Goal: Task Accomplishment & Management: Manage account settings

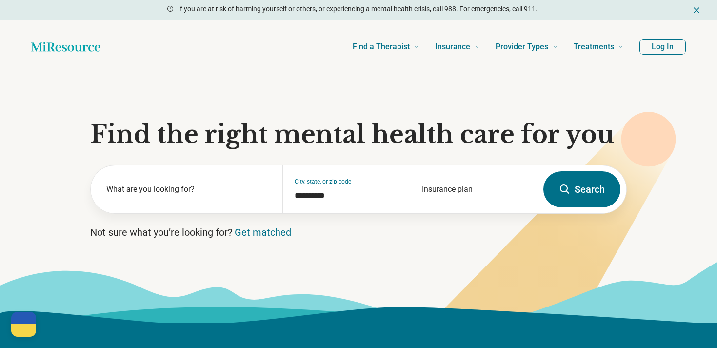
click at [660, 42] on button "Log In" at bounding box center [663, 47] width 46 height 16
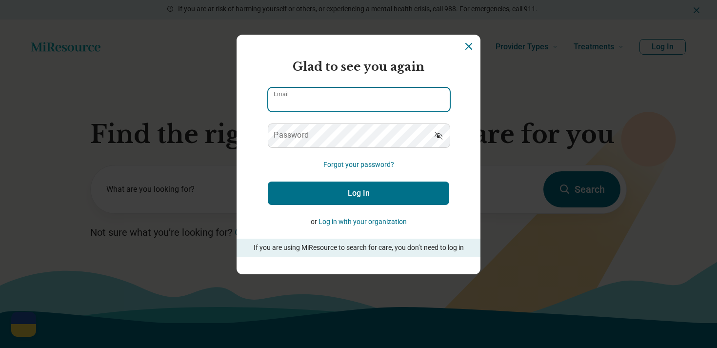
type input "**********"
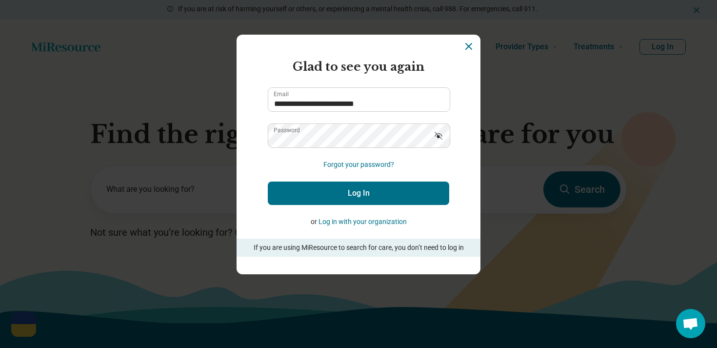
click at [426, 198] on button "Log In" at bounding box center [358, 192] width 181 height 23
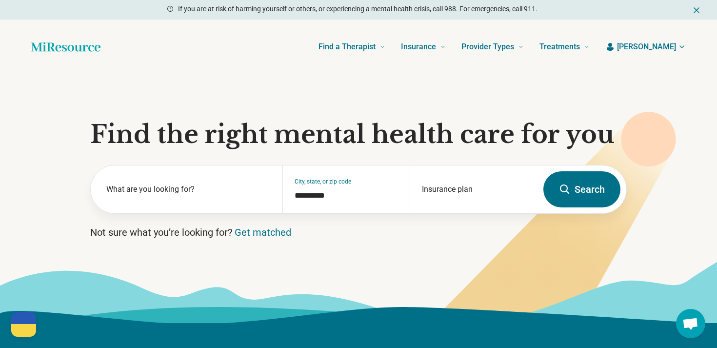
click at [665, 46] on span "[PERSON_NAME]" at bounding box center [646, 47] width 59 height 12
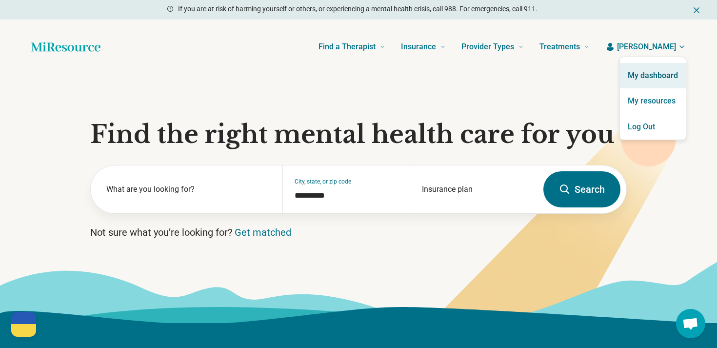
click at [625, 73] on link "My dashboard" at bounding box center [653, 75] width 66 height 25
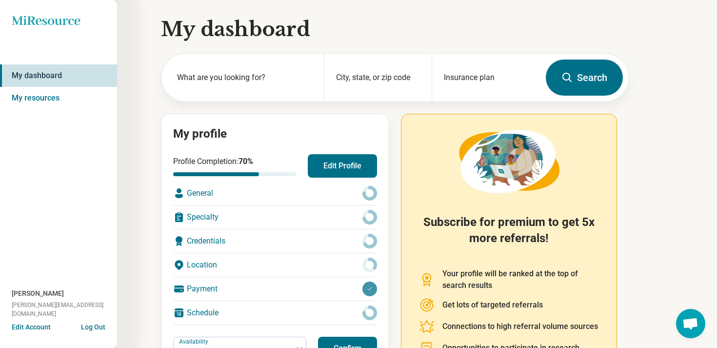
click at [340, 166] on button "Edit Profile" at bounding box center [342, 165] width 69 height 23
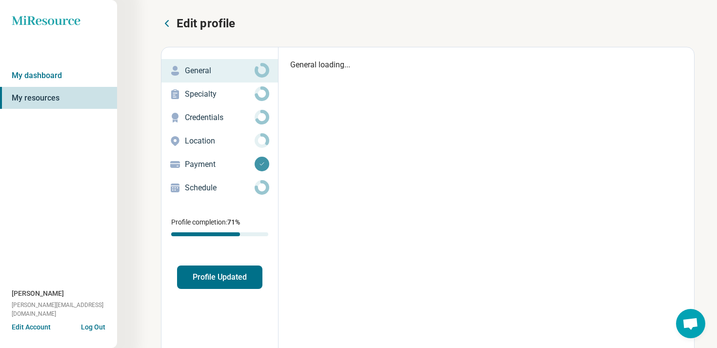
click at [240, 292] on div "Edit profile General Specialty Credentials Location Payment Schedule Profile co…" at bounding box center [219, 222] width 117 height 350
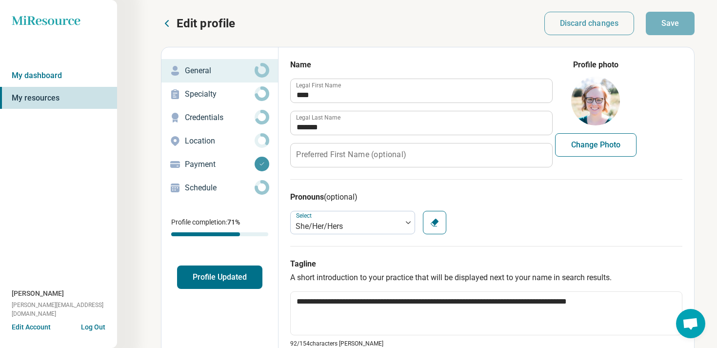
click at [242, 278] on button "Profile Updated" at bounding box center [219, 276] width 85 height 23
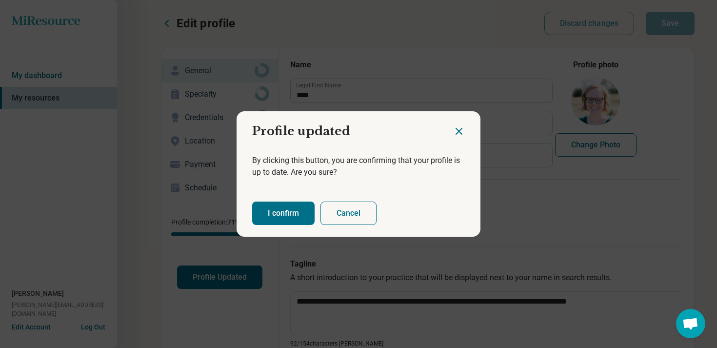
click at [280, 209] on button "I confirm" at bounding box center [283, 212] width 62 height 23
